Goal: Task Accomplishment & Management: Use online tool/utility

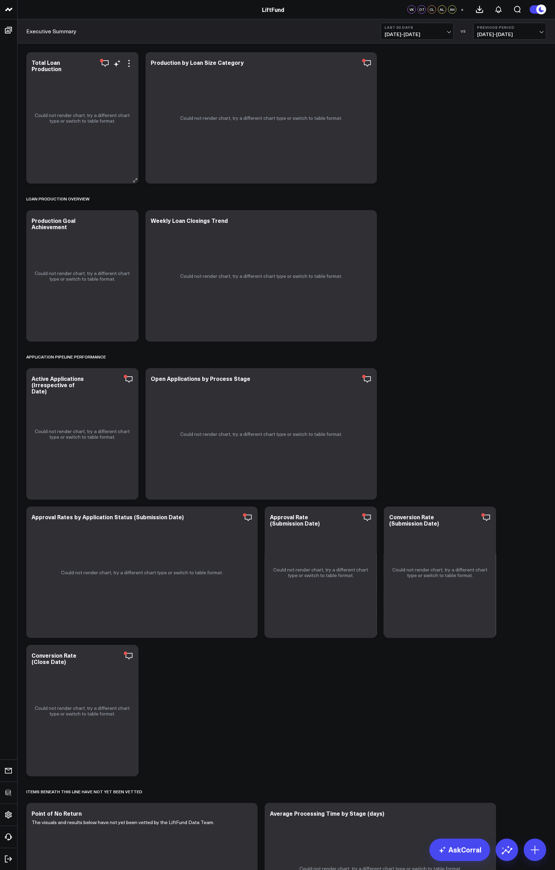
click at [134, 59] on div "Could not render chart, try a different chart type or switch to table format." at bounding box center [82, 117] width 112 height 131
click at [128, 62] on icon at bounding box center [129, 63] width 8 height 8
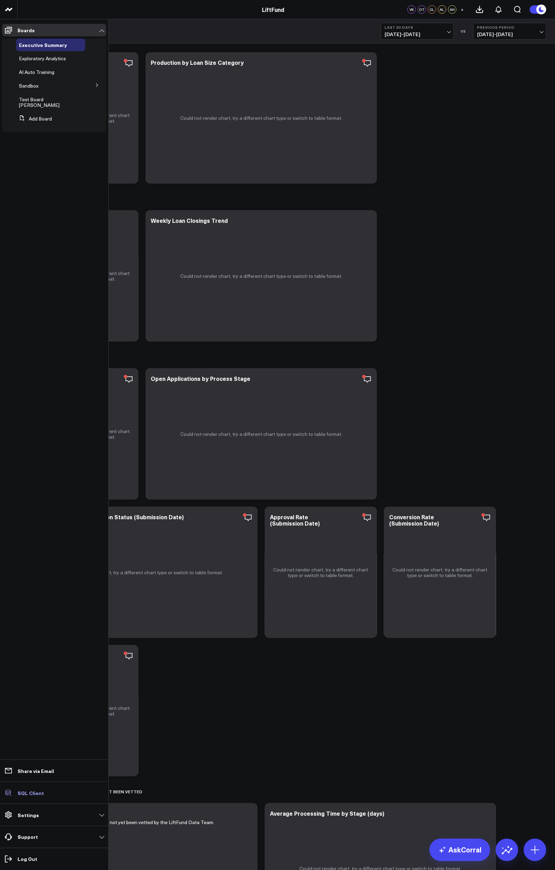
click at [20, 794] on p "SQL Client" at bounding box center [31, 793] width 26 height 6
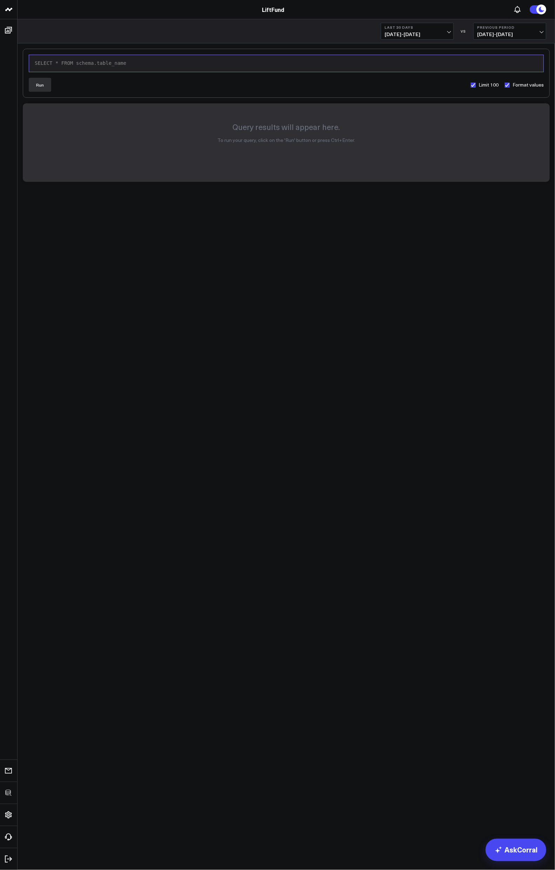
click at [168, 68] on div "9 1 › SELECT * FROM schema.table_name" at bounding box center [286, 64] width 515 height 18
click at [38, 88] on button "Run" at bounding box center [40, 85] width 22 height 14
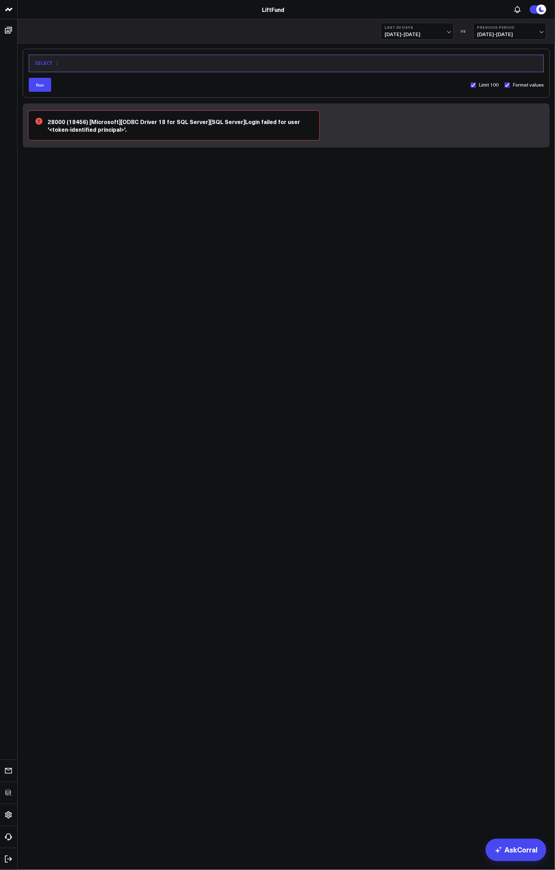
drag, startPoint x: 123, startPoint y: 132, endPoint x: 49, endPoint y: 121, distance: 74.5
click at [49, 121] on icon at bounding box center [87, 144] width 105 height 53
drag, startPoint x: 48, startPoint y: 121, endPoint x: 88, endPoint y: 131, distance: 40.9
click at [68, 125] on icon at bounding box center [87, 144] width 105 height 53
drag, startPoint x: 107, startPoint y: 128, endPoint x: 67, endPoint y: 113, distance: 42.7
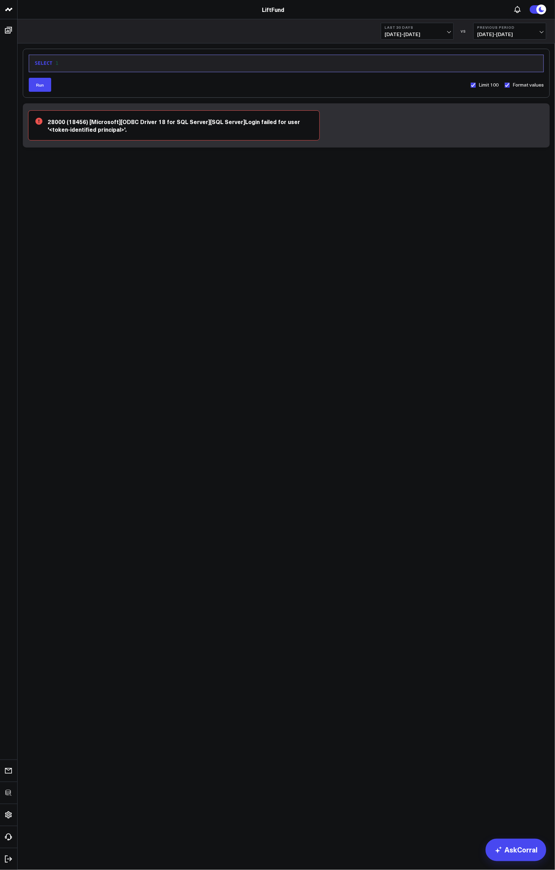
click at [81, 123] on icon at bounding box center [87, 144] width 105 height 53
drag, startPoint x: 62, startPoint y: 110, endPoint x: 97, endPoint y: 129, distance: 39.7
click at [97, 129] on div "28000 (18456) [Microsoft][ODBC Driver 18 for SQL Server][SQL Server]Login faile…" at bounding box center [174, 125] width 292 height 30
drag, startPoint x: 124, startPoint y: 75, endPoint x: 125, endPoint y: 69, distance: 5.3
click at [125, 70] on div "9 1 › SELECT 1 Run Limit 100 Format values 28000 (18456) [Microsoft][ODBC Drive…" at bounding box center [286, 98] width 527 height 99
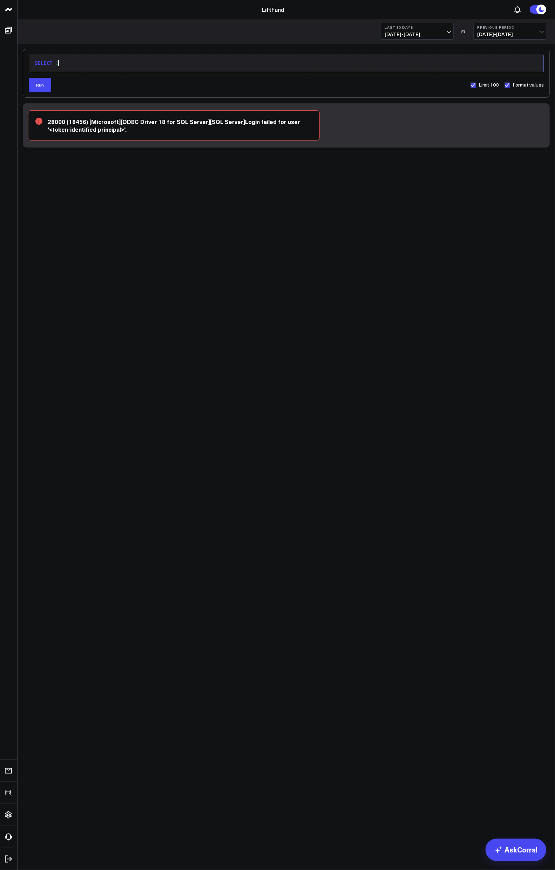
click at [126, 67] on div "SELECT 1" at bounding box center [286, 64] width 507 height 10
click at [100, 120] on icon at bounding box center [87, 144] width 105 height 53
drag, startPoint x: 81, startPoint y: 121, endPoint x: 114, endPoint y: 134, distance: 35.8
click at [114, 134] on icon at bounding box center [87, 144] width 105 height 53
drag, startPoint x: 114, startPoint y: 134, endPoint x: 56, endPoint y: 116, distance: 60.3
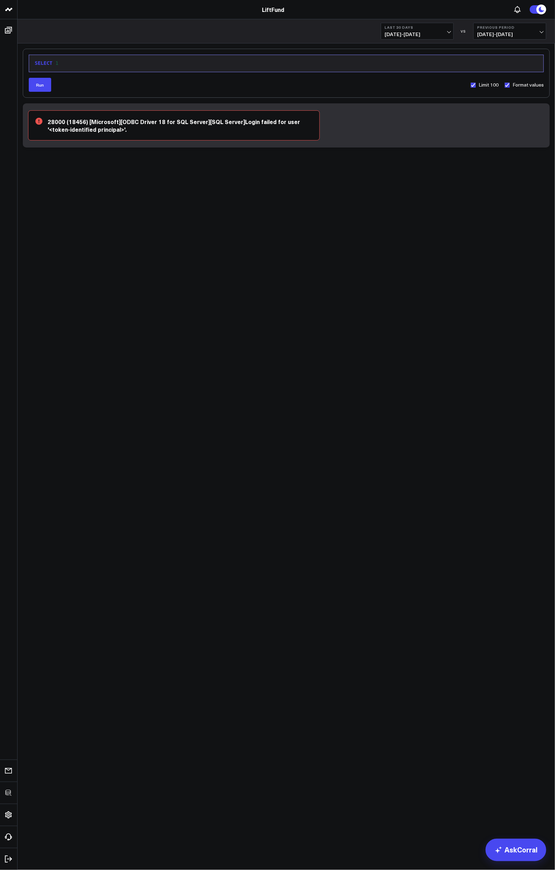
click at [56, 116] on div "28000 (18456) [Microsoft][ODBC Driver 18 for SQL Server][SQL Server]Login faile…" at bounding box center [174, 125] width 292 height 30
drag, startPoint x: 65, startPoint y: 123, endPoint x: 90, endPoint y: 137, distance: 29.0
click at [90, 137] on div "28000 (18456) [Microsoft][ODBC Driver 18 for SQL Server][SQL Server]Login faile…" at bounding box center [174, 125] width 292 height 30
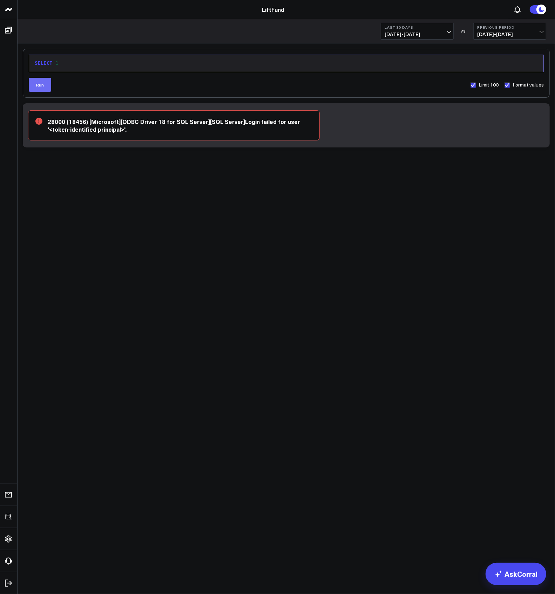
drag, startPoint x: 44, startPoint y: 86, endPoint x: 47, endPoint y: 87, distance: 3.6
click at [44, 86] on button "Run" at bounding box center [40, 85] width 22 height 14
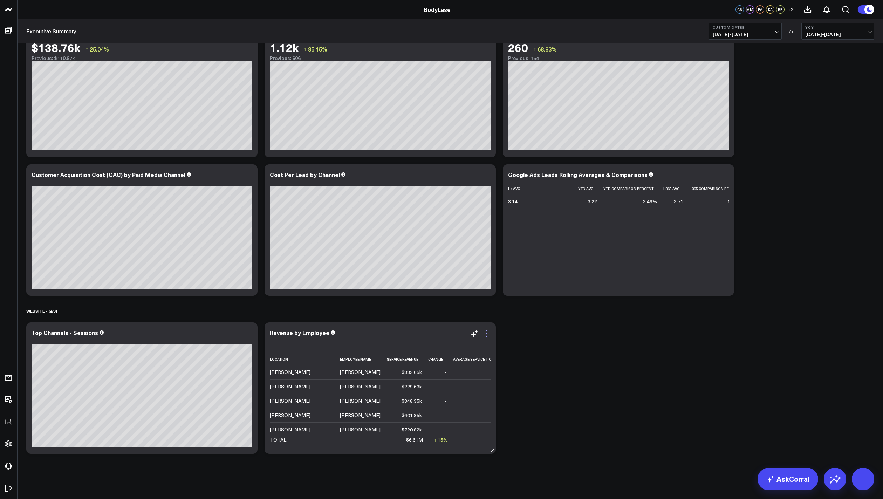
click at [488, 332] on icon at bounding box center [486, 333] width 8 height 8
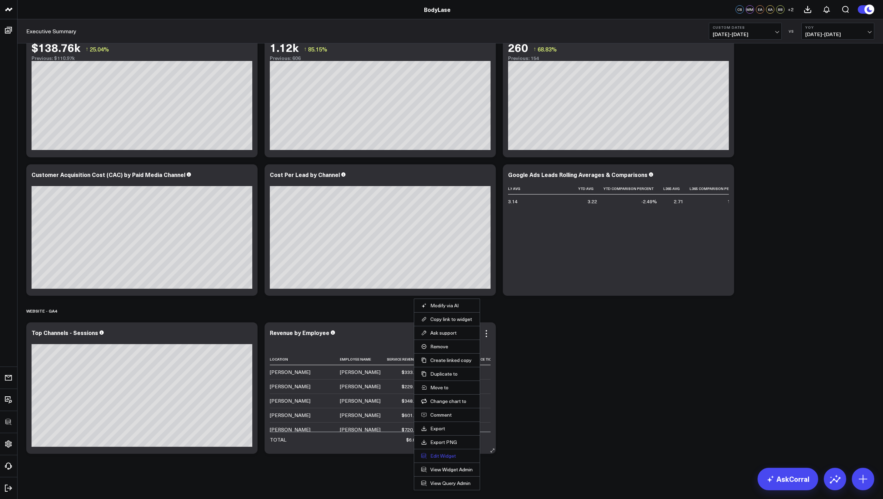
click at [446, 457] on button "Edit Widget" at bounding box center [447, 456] width 52 height 6
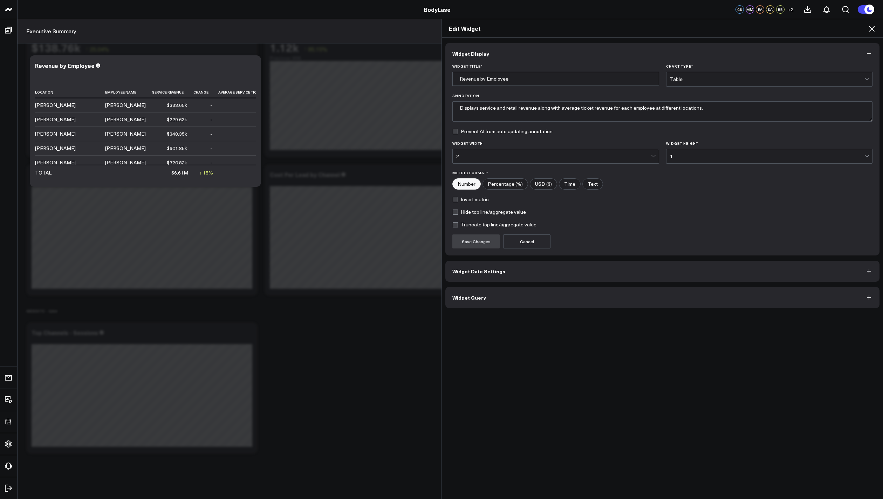
click at [482, 298] on button "Widget Query" at bounding box center [663, 297] width 434 height 21
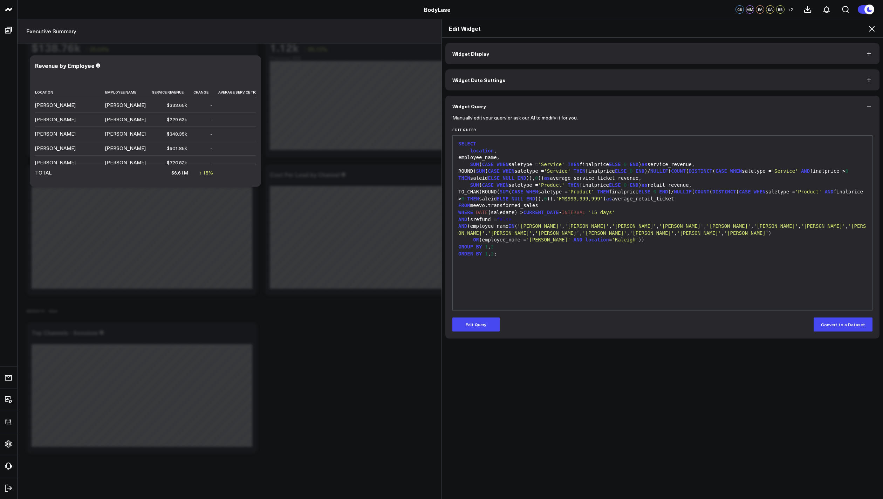
click at [470, 54] on span "Widget Display" at bounding box center [471, 54] width 37 height 6
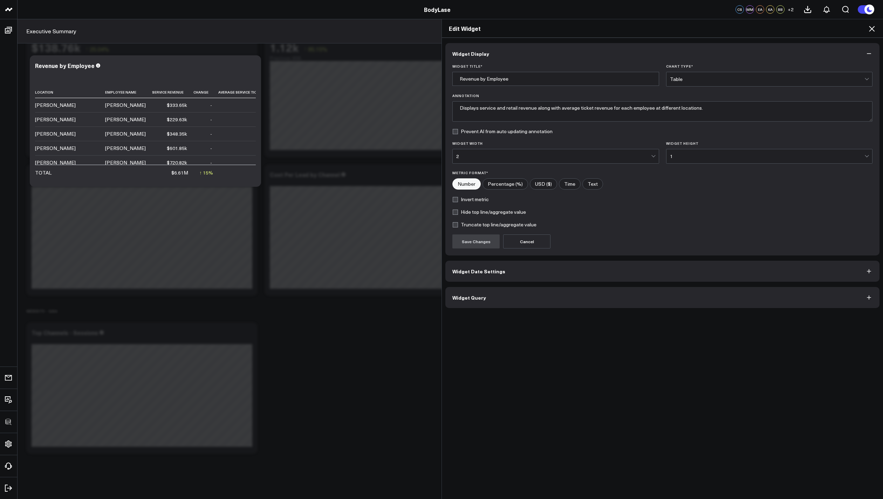
click at [510, 183] on input"] "Percentage (%)" at bounding box center [505, 184] width 45 height 11
radio input"] "true"
click at [534, 182] on input"] "USD ($)" at bounding box center [543, 184] width 27 height 11
radio input"] "true"
click at [480, 239] on button "Save Changes" at bounding box center [476, 242] width 47 height 14
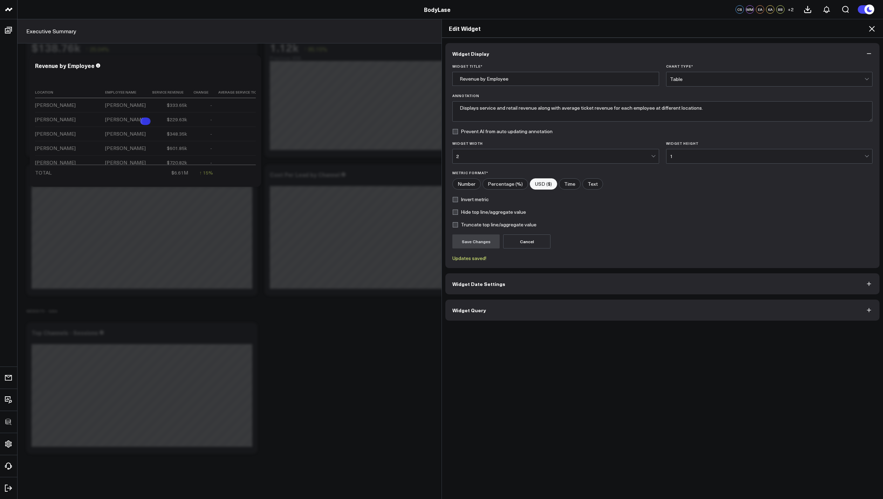
click at [873, 29] on icon at bounding box center [872, 29] width 6 height 6
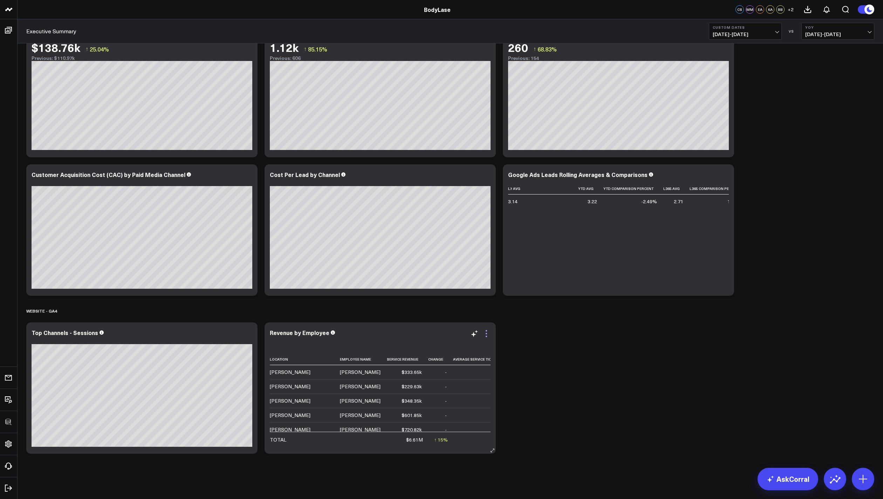
click at [487, 332] on icon at bounding box center [486, 333] width 8 height 8
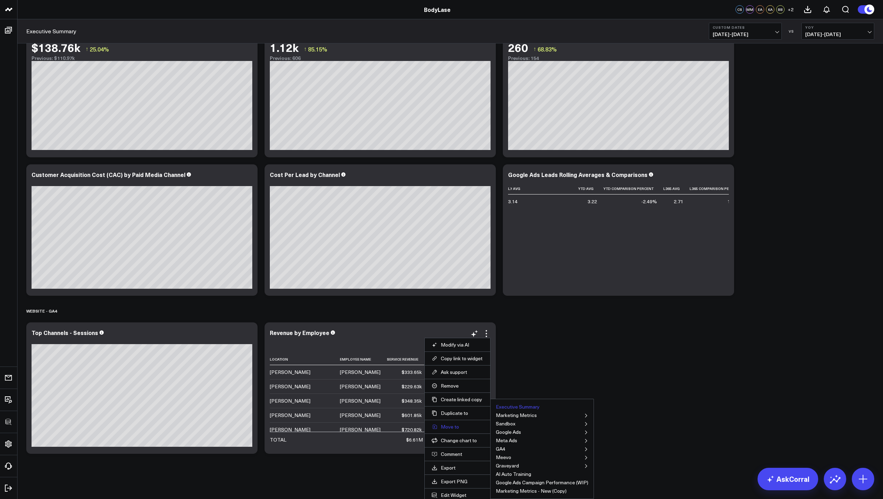
scroll to position [665, 0]
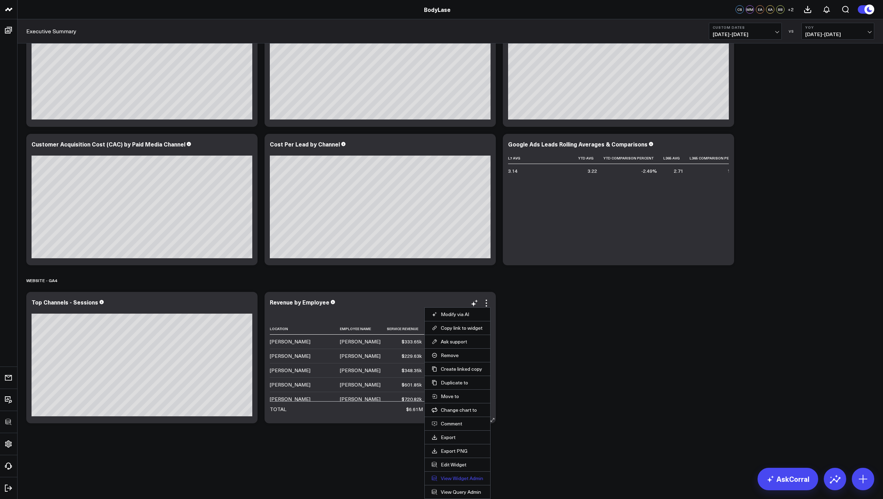
click at [459, 475] on link "View Widget Admin" at bounding box center [458, 478] width 52 height 6
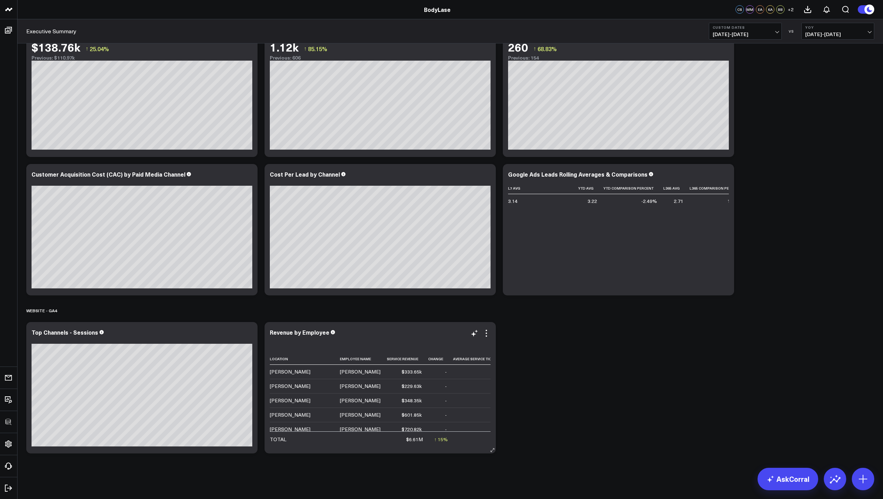
scroll to position [634, 0]
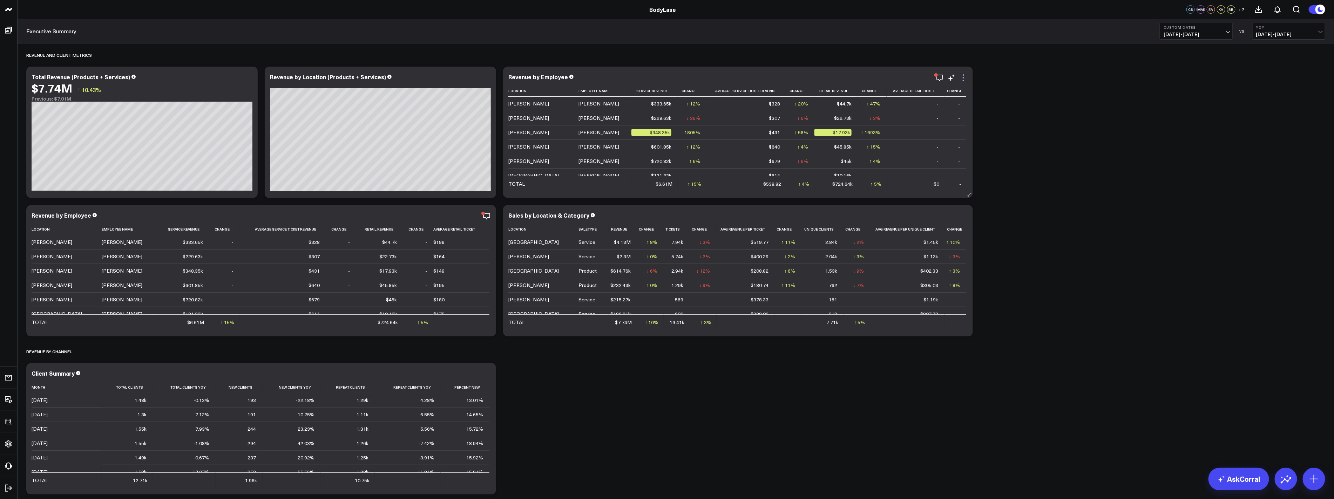
click at [960, 76] on icon at bounding box center [963, 78] width 8 height 8
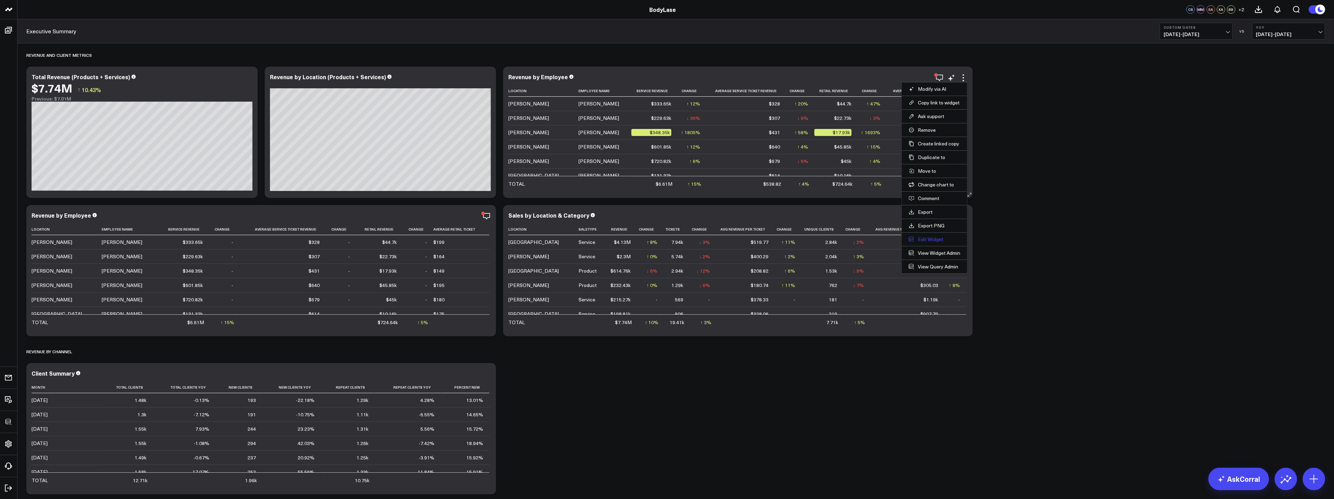
click at [927, 242] on button "Edit Widget" at bounding box center [935, 239] width 52 height 6
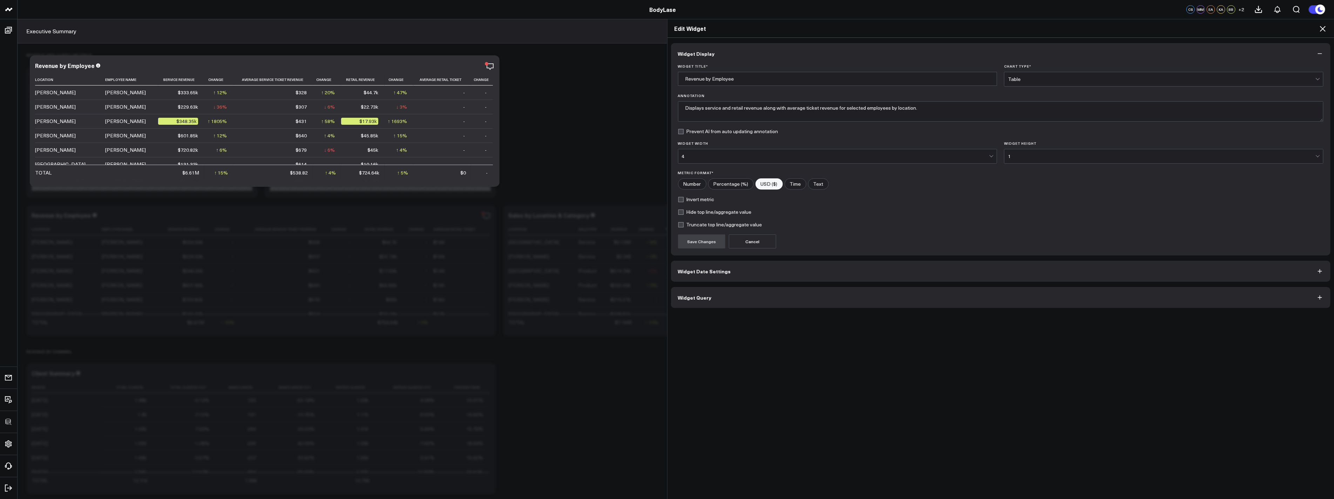
click at [723, 297] on button "Widget Query" at bounding box center [1001, 297] width 660 height 21
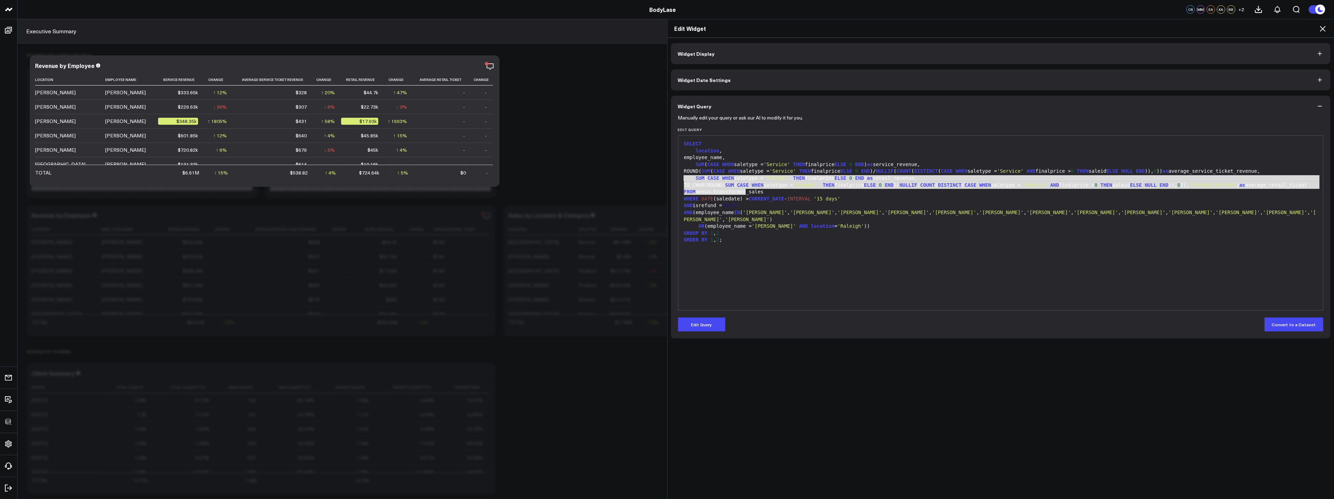
drag, startPoint x: 745, startPoint y: 193, endPoint x: 675, endPoint y: 178, distance: 71.3
click at [678, 178] on div "99 1 2 3 4 5 6 7 8 9 10 11 12 13 14 › ⌄ SELECT location , employee_name, SUM ( …" at bounding box center [1001, 222] width 646 height 175
copy div "SUM ( CASE WHEN saletype = 'Product' THEN finalprice ELSE 0 END ) as retail_rev…"
click at [702, 318] on button "Edit Query" at bounding box center [701, 325] width 47 height 14
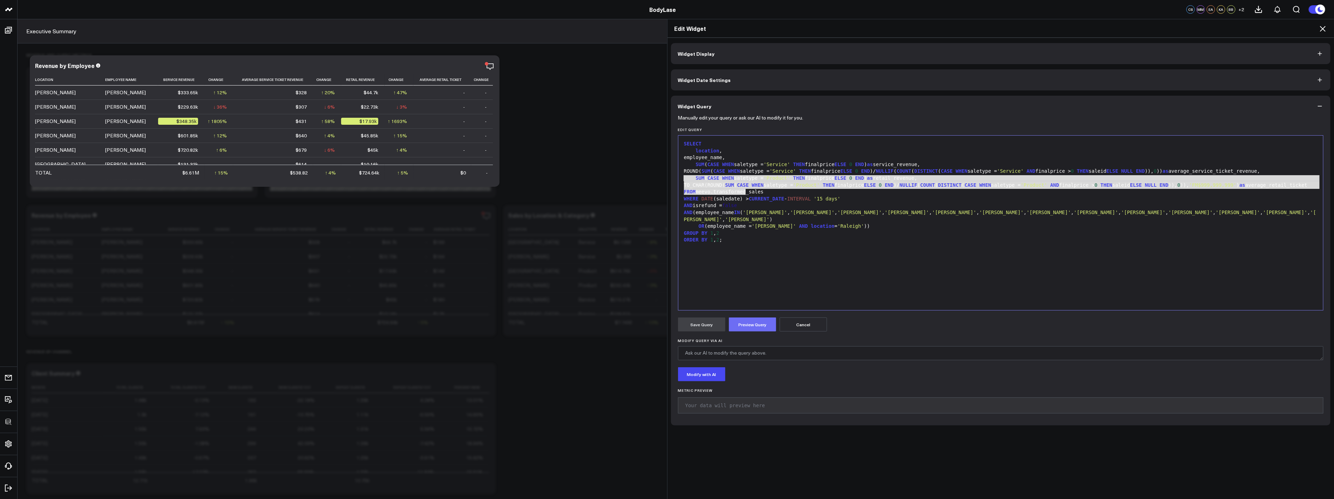
click at [764, 321] on button "Preview Query" at bounding box center [752, 325] width 47 height 14
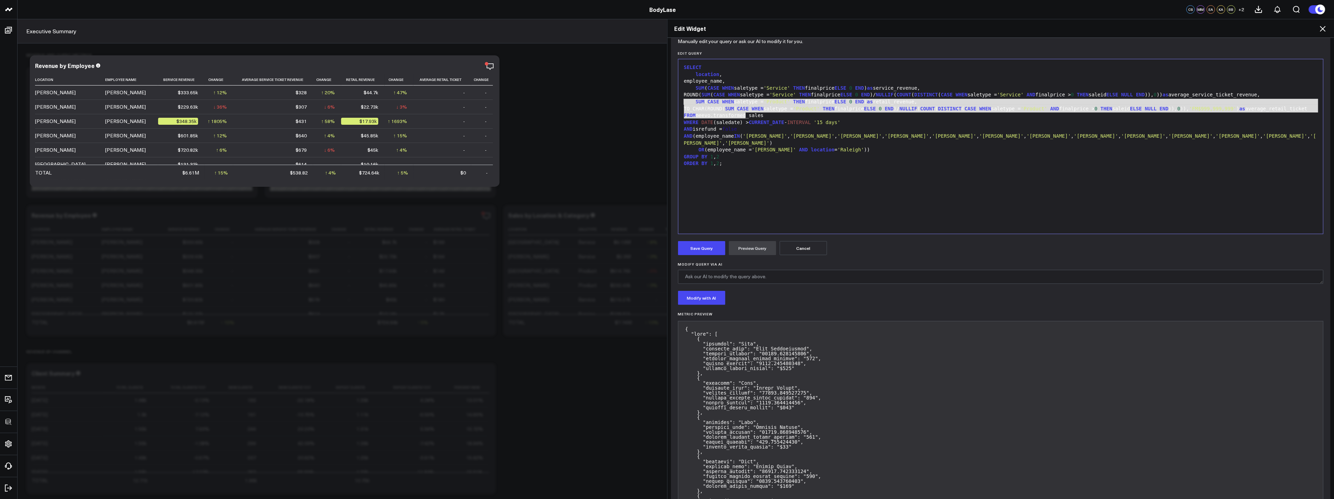
scroll to position [47, 0]
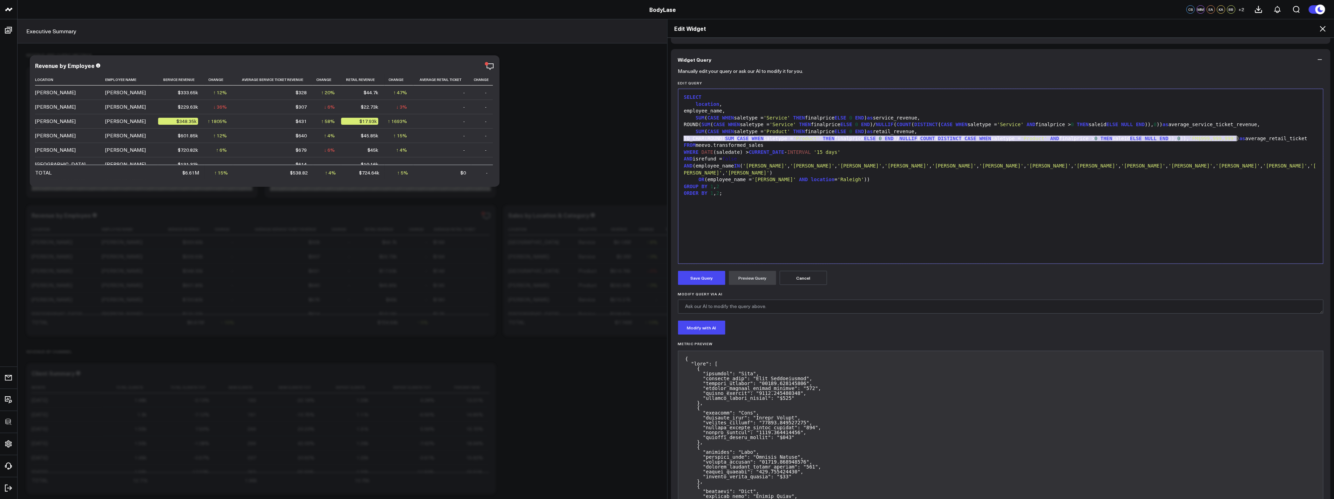
click at [1233, 136] on span "'FM$999,999,999'" at bounding box center [1212, 139] width 47 height 6
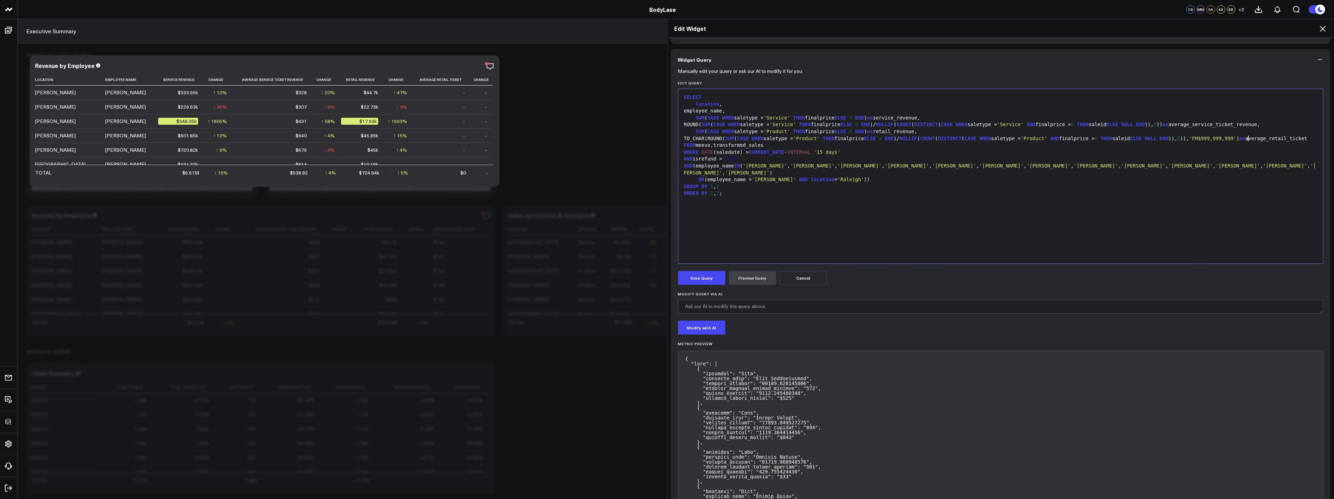
click at [1236, 139] on span "'FM$999,999,999'" at bounding box center [1212, 139] width 47 height 6
click at [758, 281] on button "Preview Query" at bounding box center [752, 278] width 47 height 14
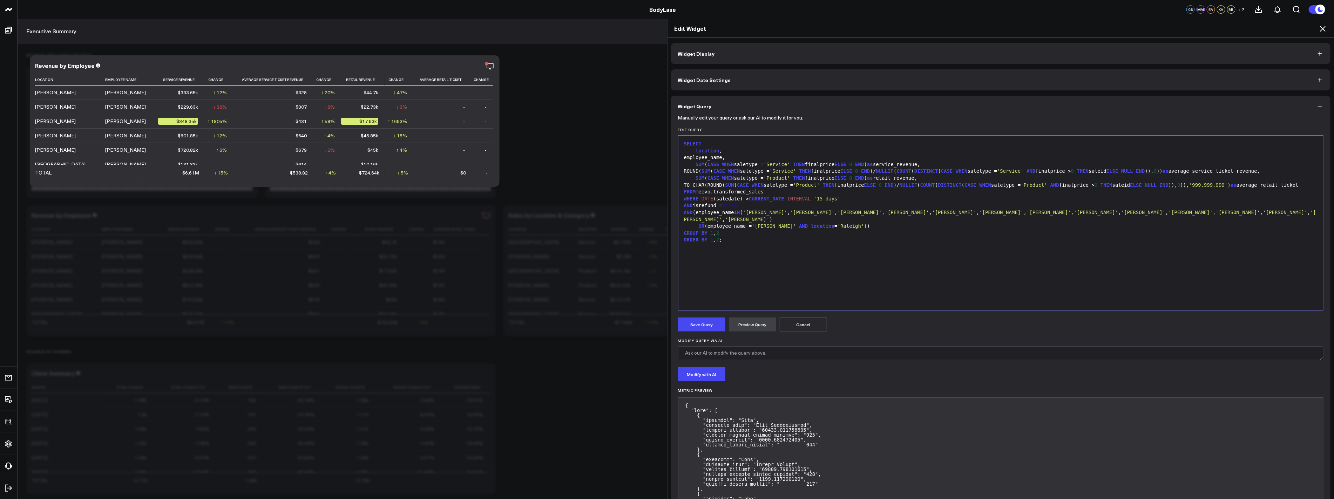
click at [723, 188] on div "TO_CHAR(ROUND( SUM ( CASE WHEN saletype = 'Product' THEN finalprice ELSE 0 END …" at bounding box center [1001, 185] width 638 height 7
drag, startPoint x: 717, startPoint y: 184, endPoint x: 696, endPoint y: 185, distance: 21.0
click at [696, 185] on div "TO_CHAR(ROUND( SUM ( CASE WHEN saletype = 'Product' THEN finalprice ELSE 0 END …" at bounding box center [1001, 185] width 638 height 7
drag, startPoint x: 1249, startPoint y: 187, endPoint x: 1207, endPoint y: 188, distance: 42.8
click at [1207, 188] on div "ROUND( SUM ( CASE WHEN saletype = 'Product' THEN finalprice ELSE 0 END )/ NULLI…" at bounding box center [1001, 185] width 638 height 7
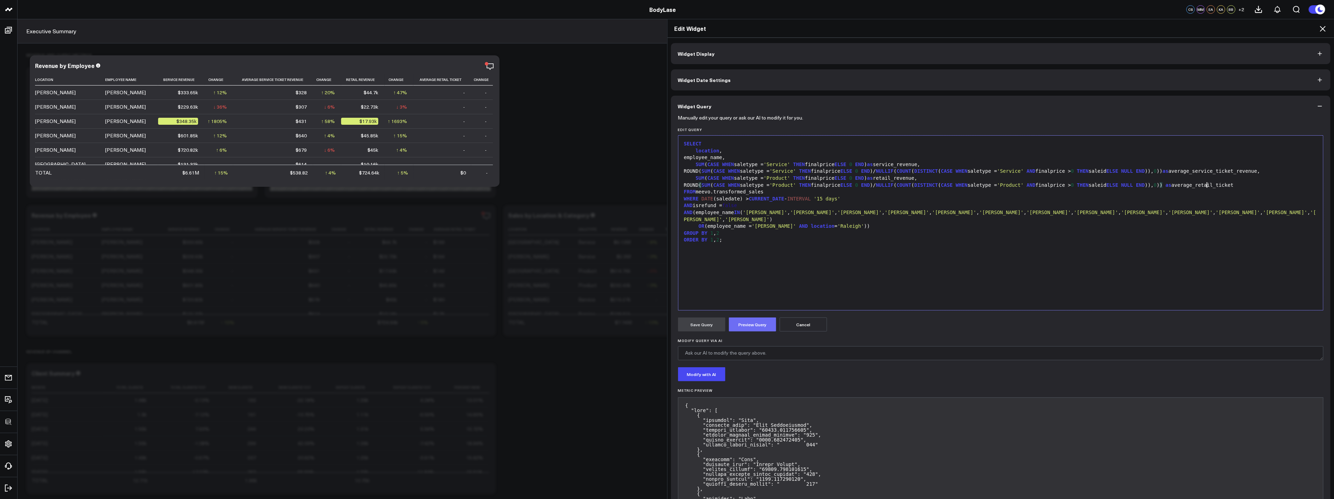
click at [732, 325] on button "Preview Query" at bounding box center [752, 325] width 47 height 14
click at [692, 328] on button "Save Query" at bounding box center [701, 325] width 47 height 14
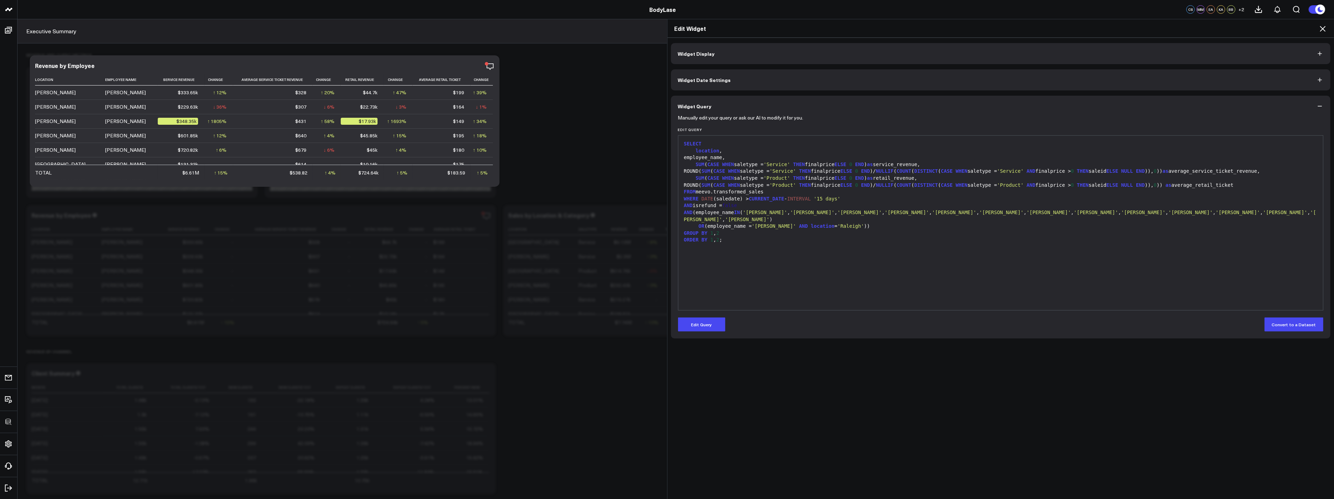
click at [508, 101] on div "Edit Widget Widget Display Widget Date Settings Widget Query Manually edit your…" at bounding box center [667, 259] width 1334 height 480
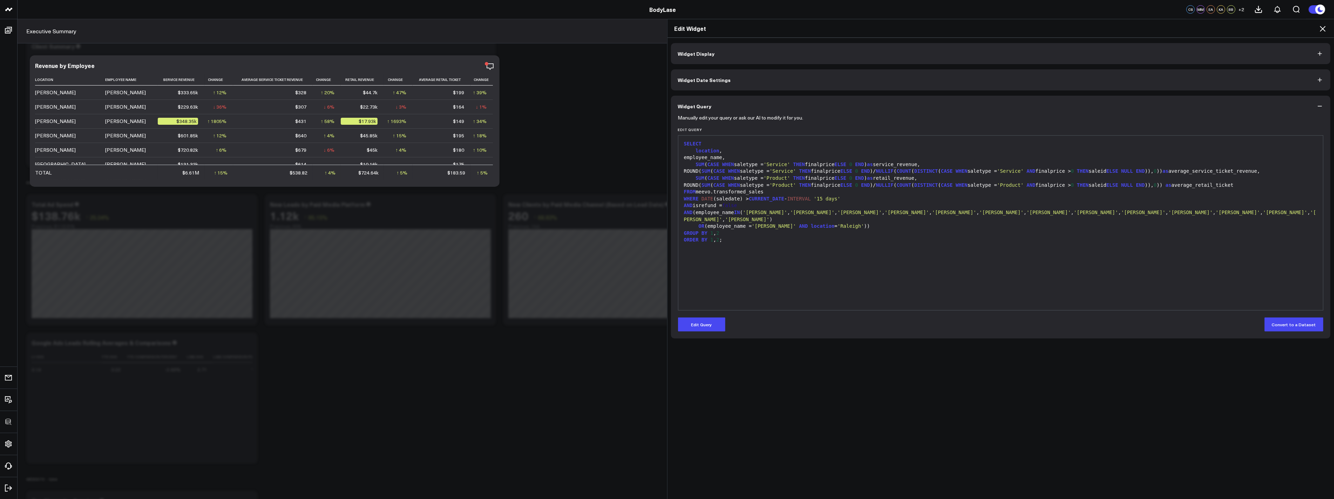
click at [420, 111] on div "Edit Widget Widget Display Widget Date Settings Widget Query Manually edit your…" at bounding box center [667, 259] width 1334 height 480
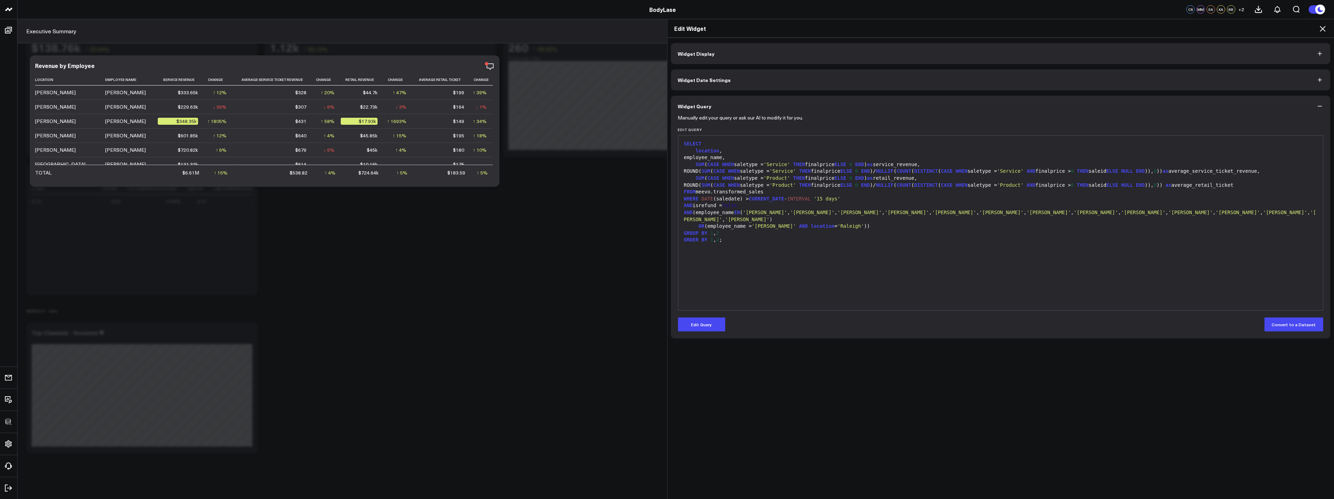
scroll to position [308, 0]
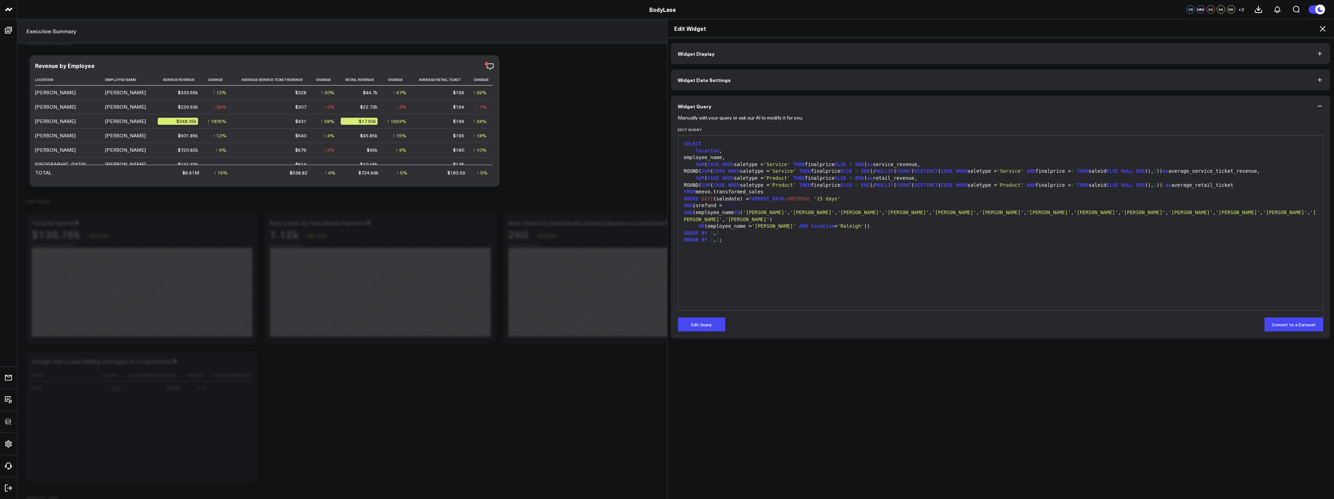
drag, startPoint x: 493, startPoint y: 98, endPoint x: 492, endPoint y: 129, distance: 30.5
click at [502, 128] on div "Edit Widget Widget Display Widget Date Settings Widget Query Manually edit your…" at bounding box center [667, 259] width 1334 height 480
click at [490, 134] on div "Edit Widget Widget Display Widget Date Settings Widget Query Manually edit your…" at bounding box center [667, 259] width 1334 height 480
drag, startPoint x: 491, startPoint y: 112, endPoint x: 499, endPoint y: 170, distance: 58.7
